Goal: Check status: Check status

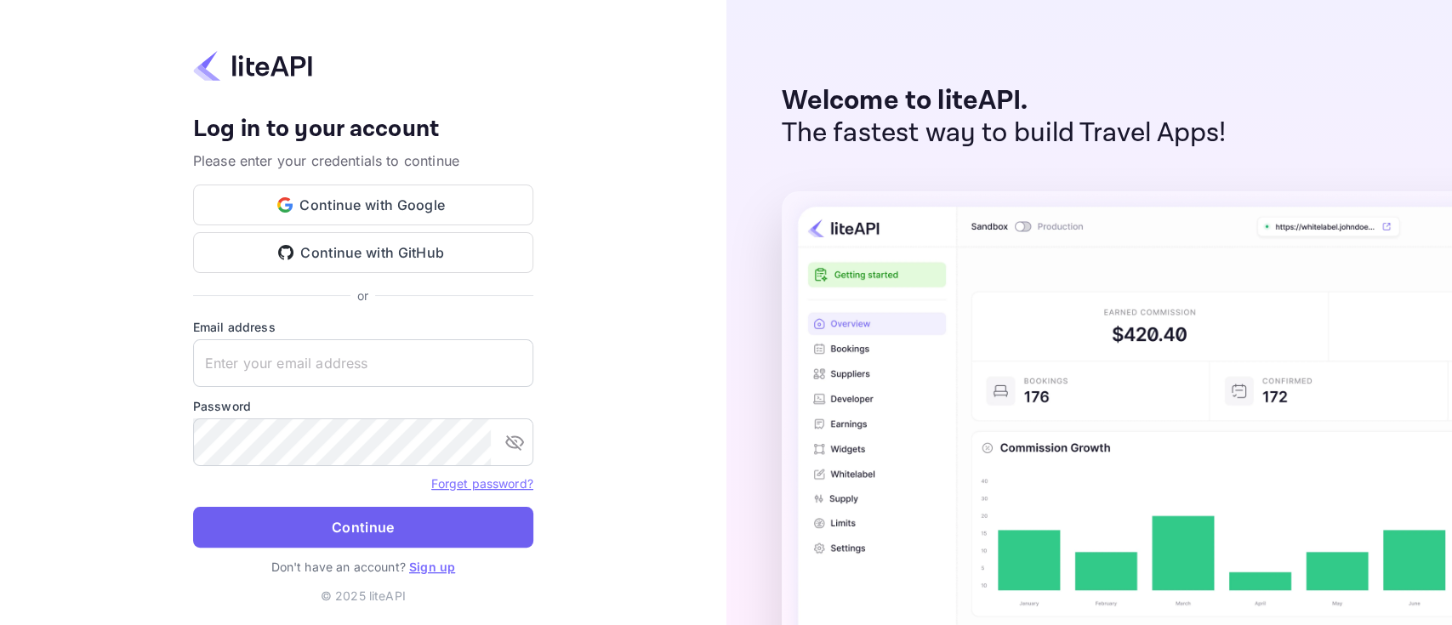
type input "n.valbusa+revolutcs@nuitee.com"
click at [332, 529] on button "Continue" at bounding box center [363, 527] width 340 height 41
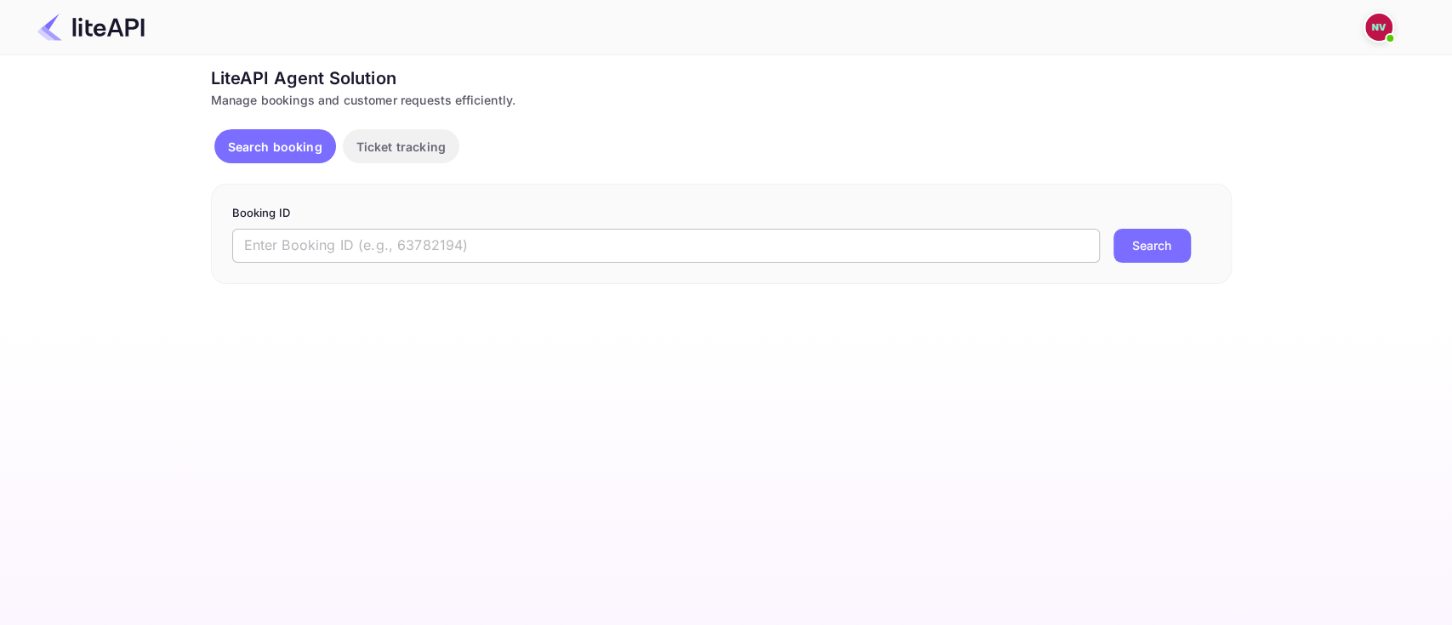
click at [767, 254] on input "text" at bounding box center [666, 246] width 868 height 34
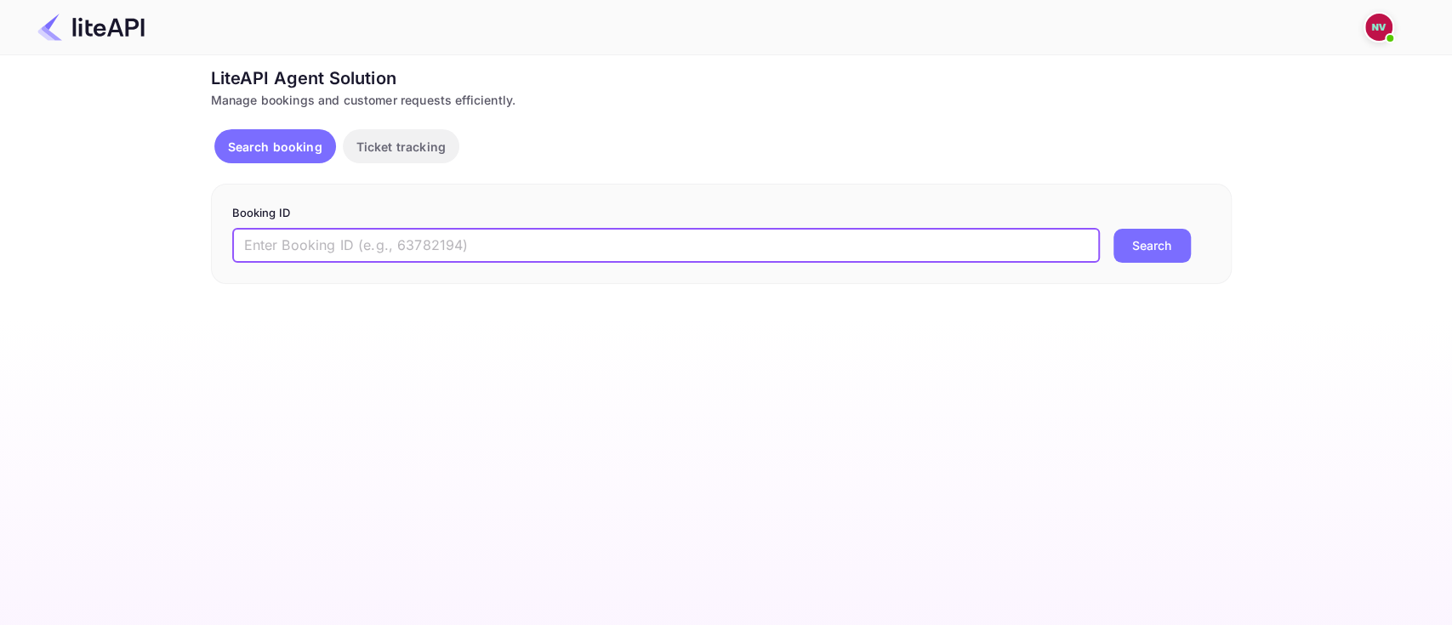
paste input "8731634"
type input "8731634"
click at [1114, 229] on button "Search" at bounding box center [1152, 246] width 77 height 34
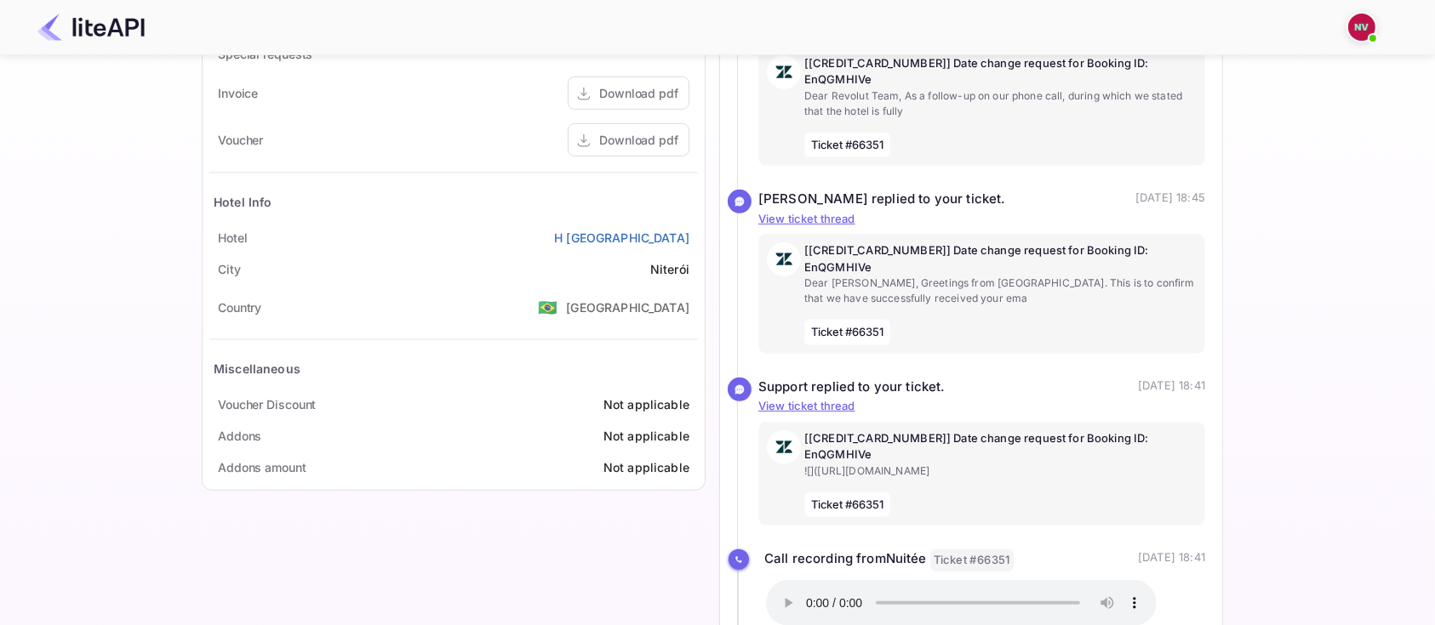
scroll to position [731, 0]
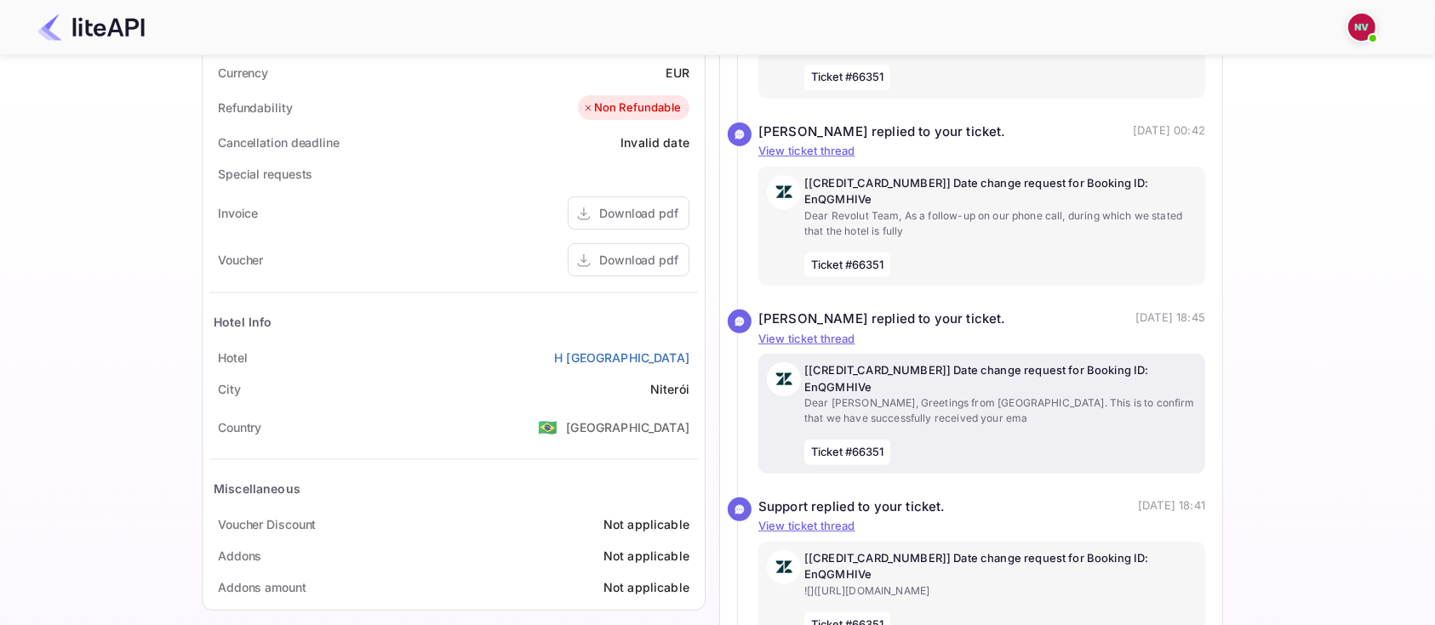
scroll to position [672, 0]
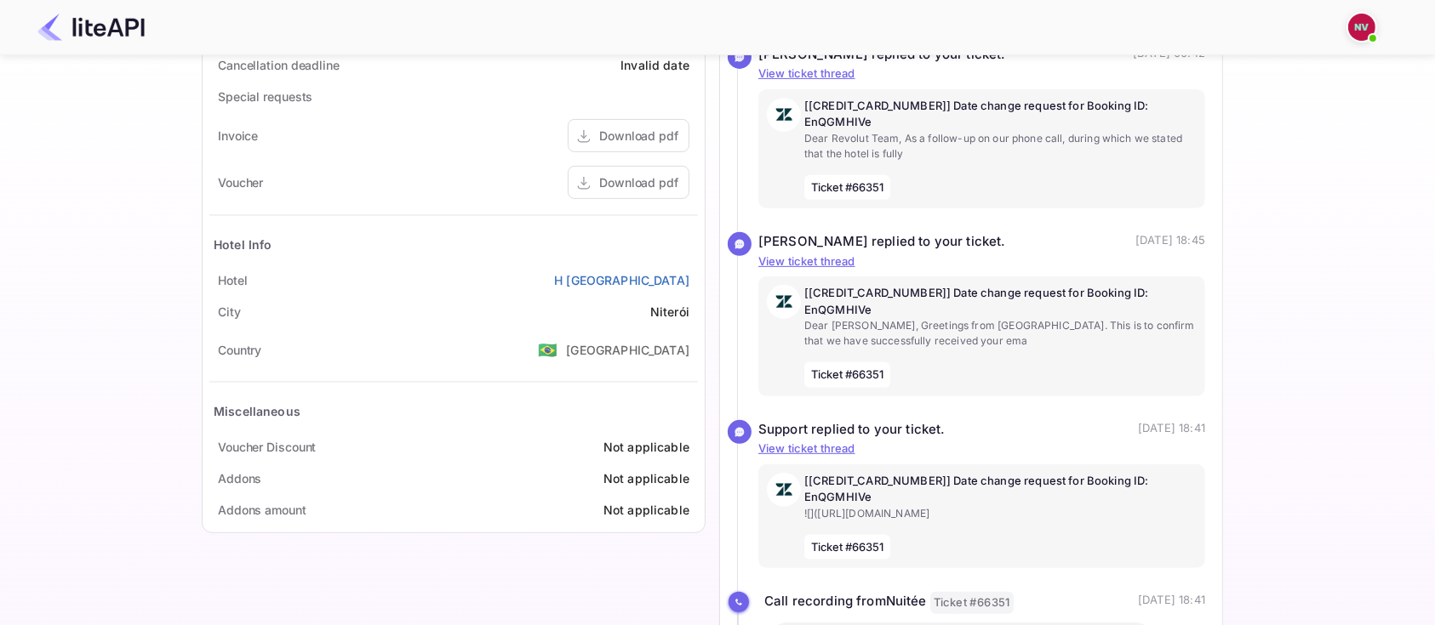
click at [143, 379] on div "Ticket Affiliate URL [URL][DOMAIN_NAME] Business partner name Nuitee Travel Cus…" at bounding box center [712, 56] width 1384 height 1326
click at [141, 276] on div "Ticket Affiliate URL [URL][DOMAIN_NAME] Business partner name Nuitee Travel Cus…" at bounding box center [712, 56] width 1384 height 1326
click at [1273, 242] on div "Ticket Affiliate URL [URL][DOMAIN_NAME] Business partner name Nuitee Travel Cus…" at bounding box center [712, 56] width 1384 height 1326
